Goal: Task Accomplishment & Management: Complete application form

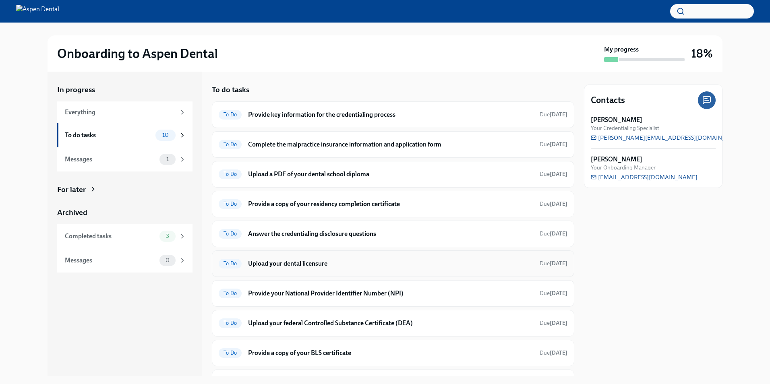
click at [299, 265] on h6 "Upload your dental licensure" at bounding box center [390, 263] width 285 height 9
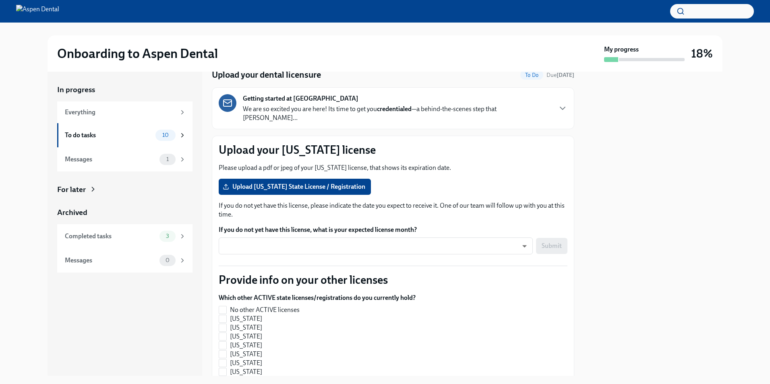
scroll to position [81, 0]
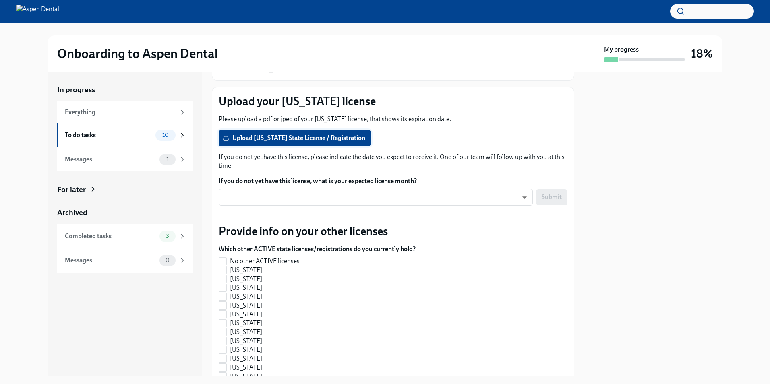
click at [268, 134] on span "Upload [US_STATE] State License / Registration" at bounding box center [294, 138] width 141 height 8
click at [0, 0] on input "Upload [US_STATE] State License / Registration" at bounding box center [0, 0] width 0 height 0
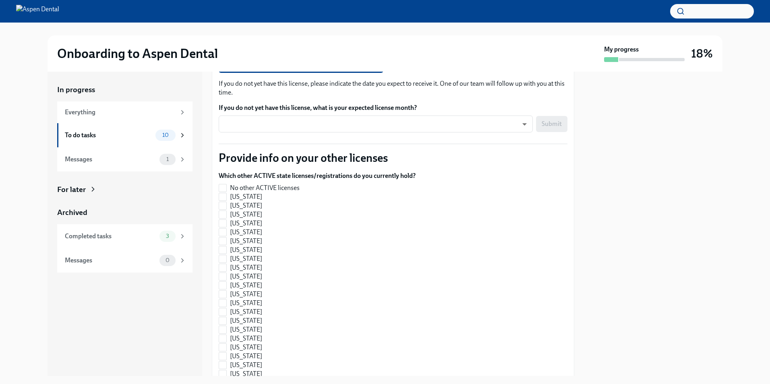
scroll to position [161, 0]
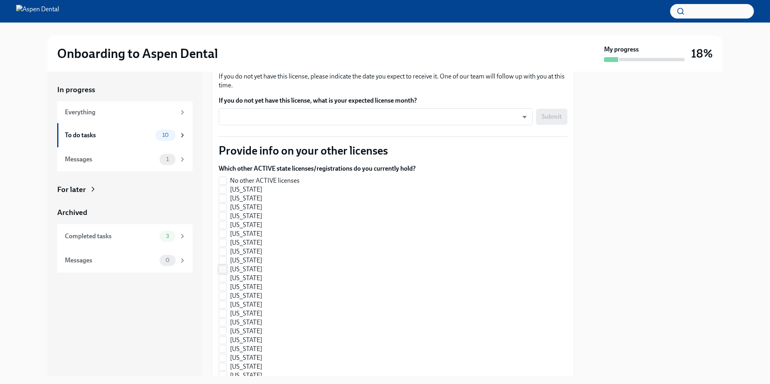
click at [220, 266] on input "[US_STATE]" at bounding box center [222, 269] width 7 height 7
click at [225, 266] on input "[US_STATE]" at bounding box center [222, 269] width 7 height 7
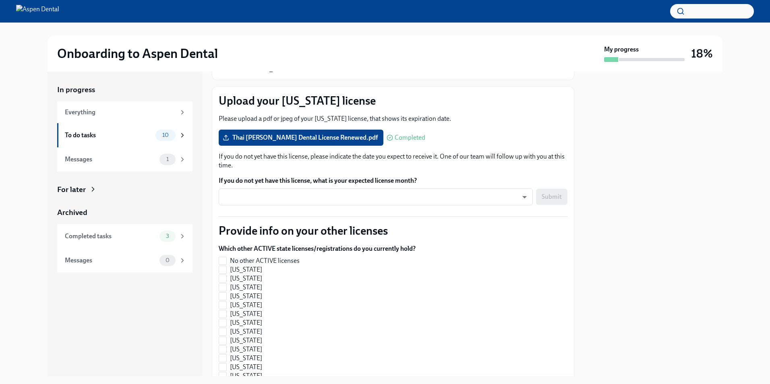
scroll to position [81, 0]
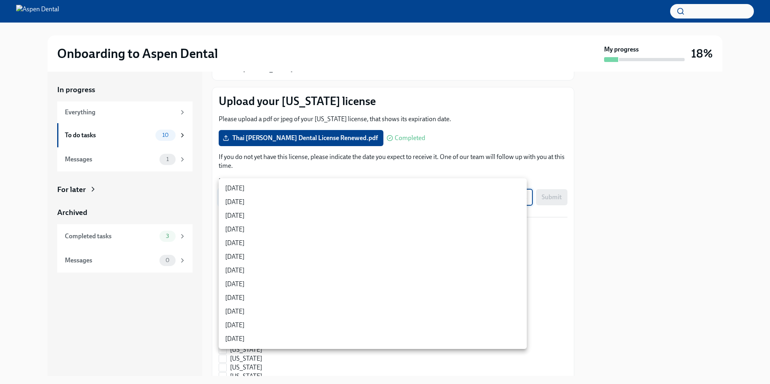
click at [339, 191] on body "Onboarding to Aspen Dental My progress 18% In progress Everything To do tasks 1…" at bounding box center [385, 192] width 770 height 384
click at [654, 192] on div at bounding box center [385, 192] width 770 height 384
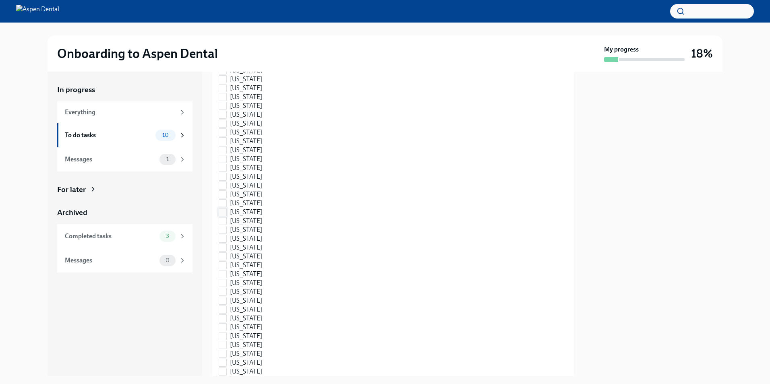
scroll to position [282, 0]
click at [224, 145] on input "[US_STATE]" at bounding box center [222, 148] width 7 height 7
checkbox input "true"
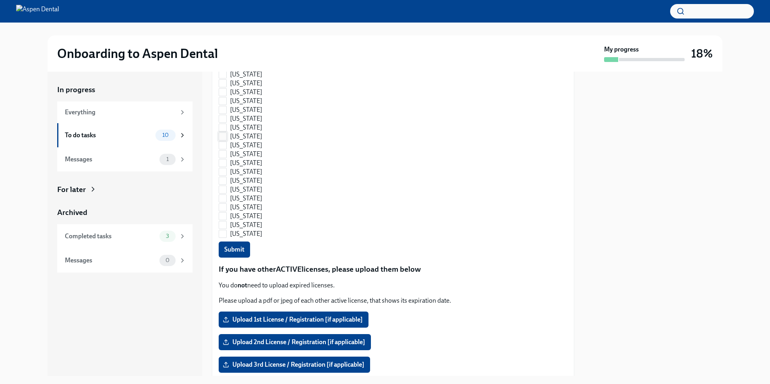
scroll to position [451, 0]
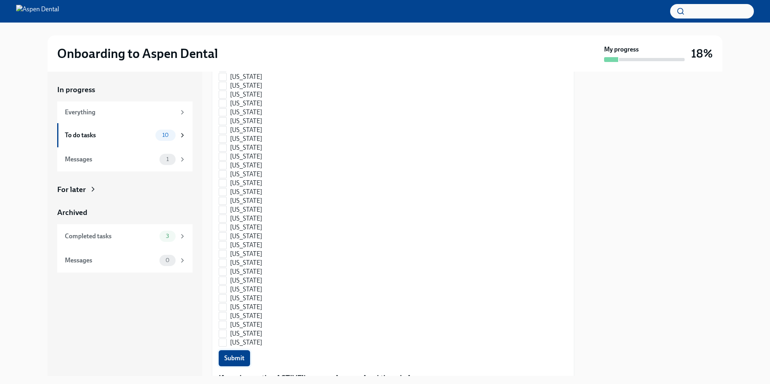
click at [237, 355] on span "Submit" at bounding box center [234, 359] width 20 height 8
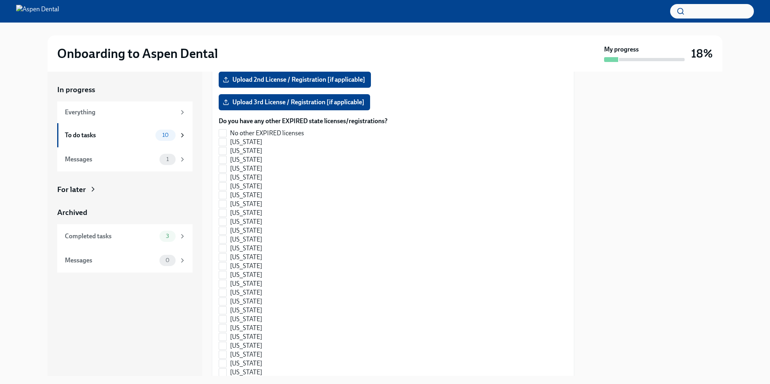
scroll to position [693, 0]
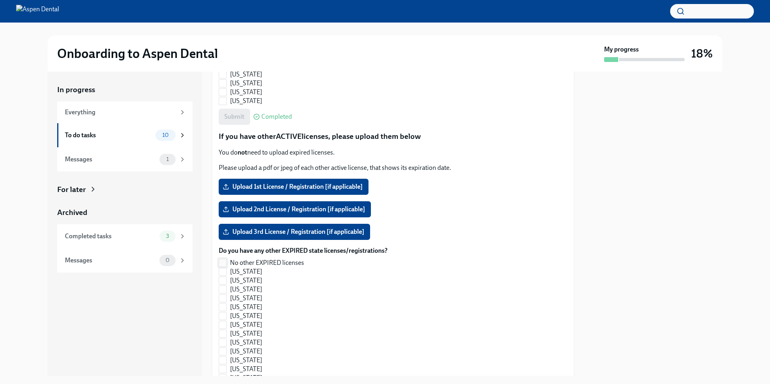
click at [242, 259] on span "No other EXPIRED licenses" at bounding box center [267, 263] width 74 height 9
click at [226, 259] on input "No other EXPIRED licenses" at bounding box center [222, 262] width 7 height 7
checkbox input "true"
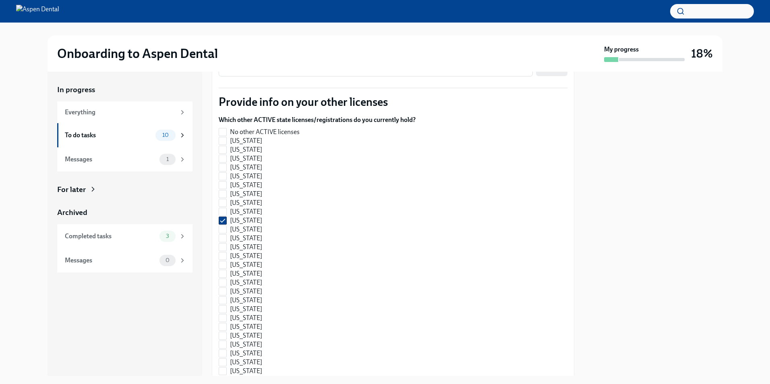
scroll to position [209, 0]
click at [269, 128] on span "No other ACTIVE licenses" at bounding box center [265, 132] width 70 height 9
click at [226, 129] on input "No other ACTIVE licenses" at bounding box center [222, 132] width 7 height 7
checkbox input "true"
click at [232, 217] on span "[US_STATE]" at bounding box center [246, 221] width 32 height 9
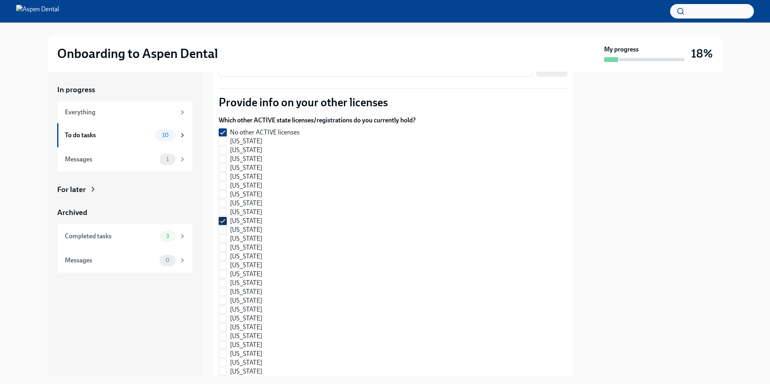
click at [226, 218] on input "[US_STATE]" at bounding box center [222, 221] width 7 height 7
checkbox input "false"
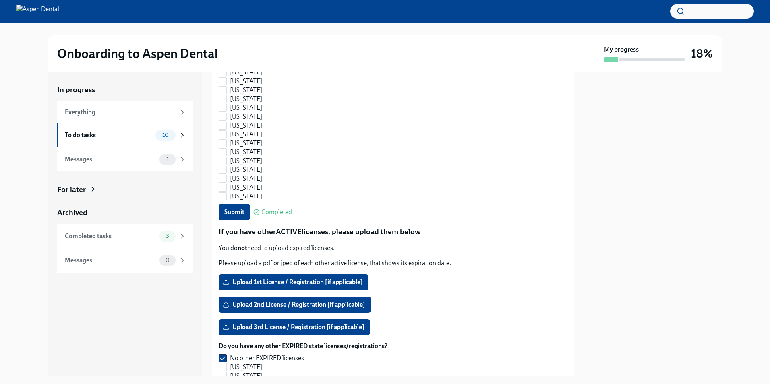
scroll to position [612, 0]
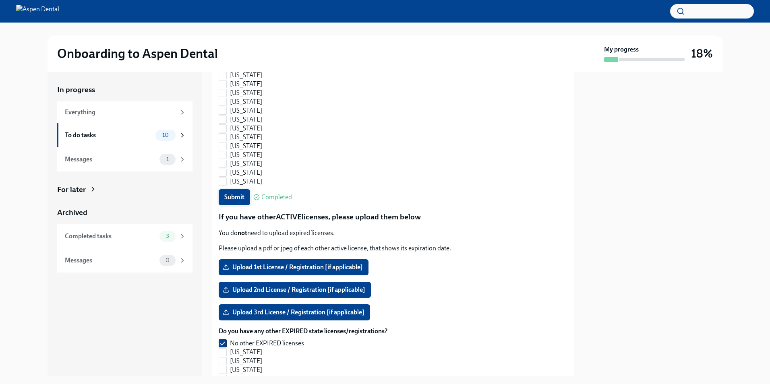
click at [231, 193] on span "Submit" at bounding box center [234, 197] width 20 height 8
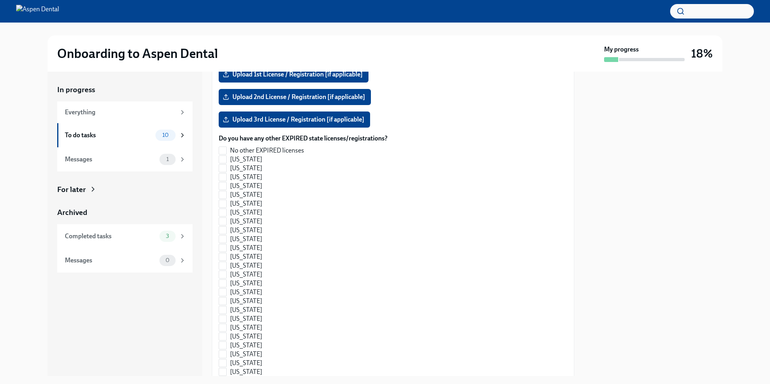
scroll to position [693, 0]
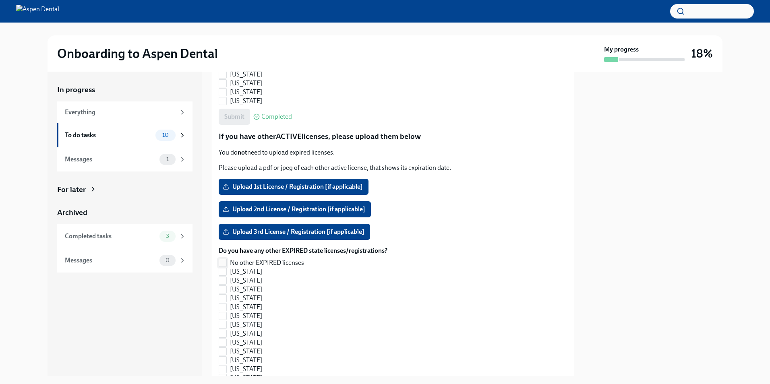
click at [239, 259] on span "No other EXPIRED licenses" at bounding box center [267, 263] width 74 height 9
click at [226, 259] on input "No other EXPIRED licenses" at bounding box center [222, 262] width 7 height 7
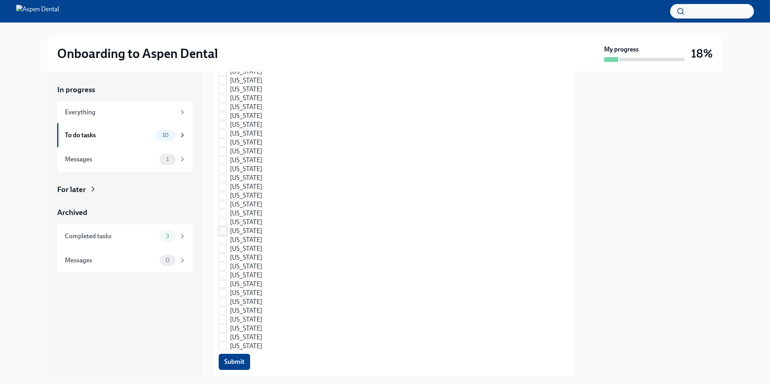
scroll to position [1136, 0]
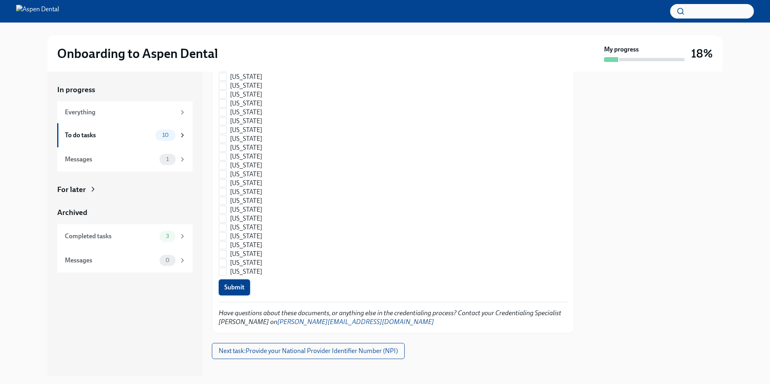
click at [226, 284] on span "Submit" at bounding box center [234, 288] width 20 height 8
checkbox input "false"
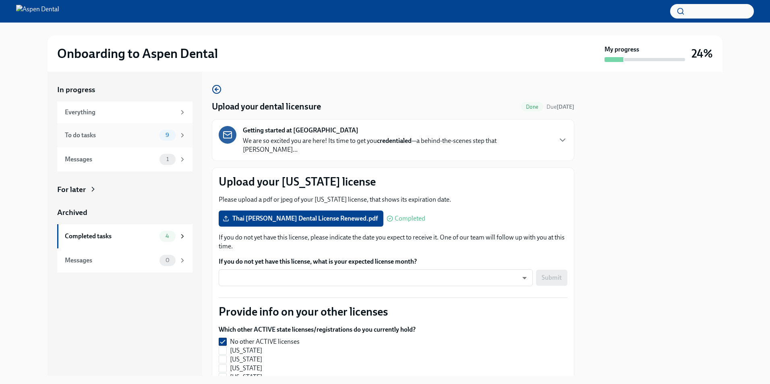
click at [125, 135] on div "To do tasks" at bounding box center [110, 135] width 91 height 9
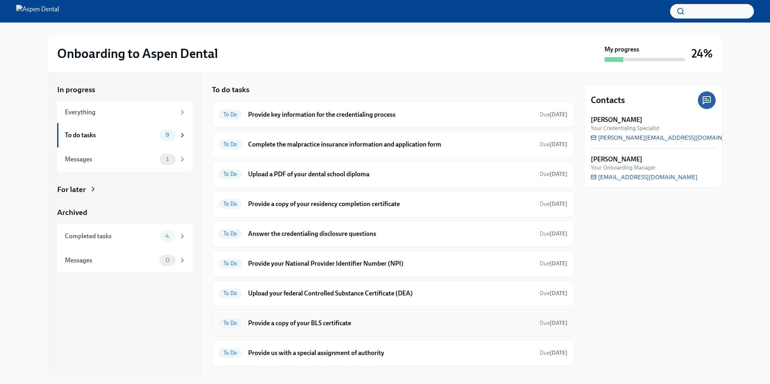
click at [330, 321] on h6 "Provide a copy of your BLS certificate" at bounding box center [390, 323] width 285 height 9
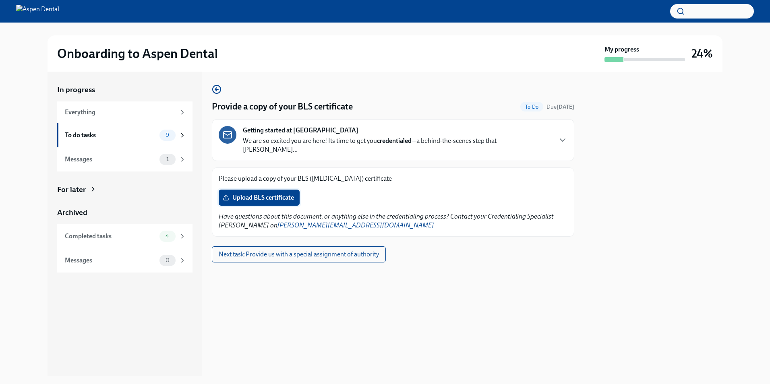
click at [278, 194] on span "Upload BLS certificate" at bounding box center [259, 198] width 70 height 8
click at [0, 0] on input "Upload BLS certificate" at bounding box center [0, 0] width 0 height 0
click at [358, 251] on span "Next task : Provide us with a special assignment of authority" at bounding box center [299, 255] width 160 height 8
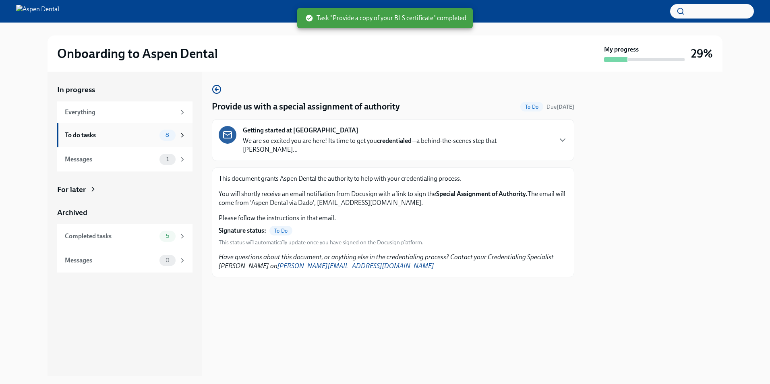
click at [105, 134] on div "To do tasks" at bounding box center [110, 135] width 91 height 9
